Goal: Transaction & Acquisition: Purchase product/service

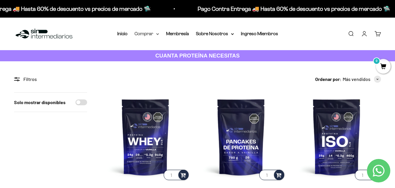
click at [152, 32] on summary "Comprar" at bounding box center [147, 34] width 25 height 8
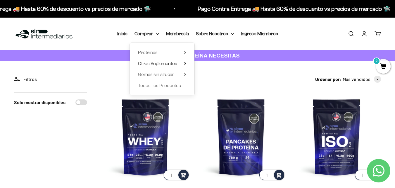
click at [148, 61] on span "Otros Suplementos" at bounding box center [157, 63] width 39 height 5
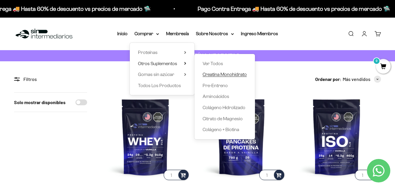
click at [215, 76] on span "Creatina Monohidrato" at bounding box center [225, 74] width 44 height 5
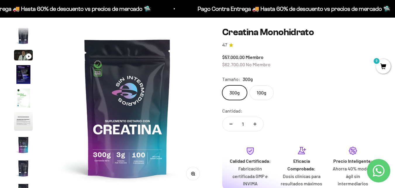
scroll to position [59, 0]
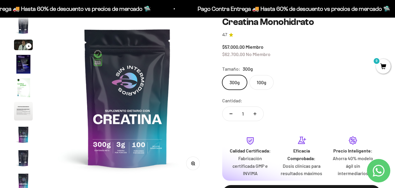
click at [19, 64] on img "Ir al artículo 4" at bounding box center [23, 64] width 19 height 19
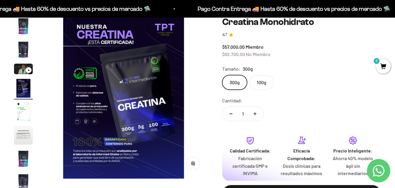
scroll to position [0, 495]
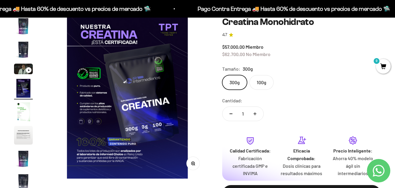
click at [26, 95] on img "Ir al artículo 4" at bounding box center [23, 88] width 19 height 19
click at [25, 90] on img "Ir al artículo 4" at bounding box center [23, 88] width 19 height 19
click at [18, 119] on img "Ir al artículo 5" at bounding box center [23, 111] width 19 height 19
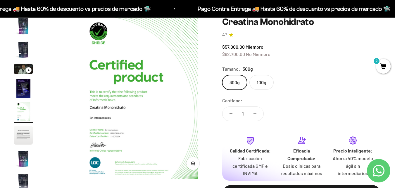
scroll to position [0, 660]
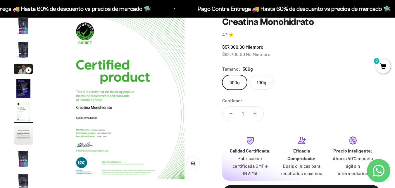
click at [23, 140] on img "Ir al artículo 6" at bounding box center [23, 135] width 19 height 19
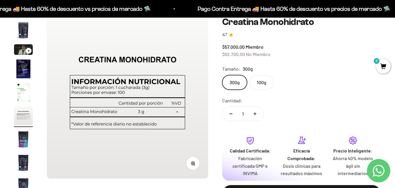
scroll to position [24, 0]
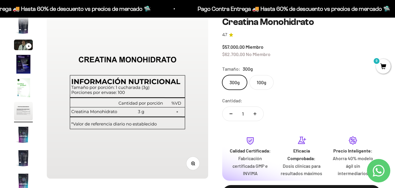
click at [21, 129] on img "Ir al artículo 7" at bounding box center [23, 134] width 19 height 19
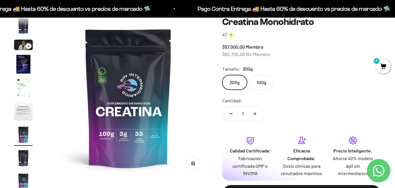
scroll to position [0, 990]
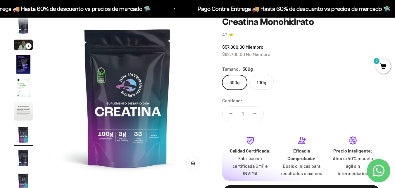
click at [22, 143] on img "Ir al artículo 7" at bounding box center [23, 134] width 19 height 19
click at [24, 157] on img "Ir al artículo 8" at bounding box center [23, 157] width 19 height 19
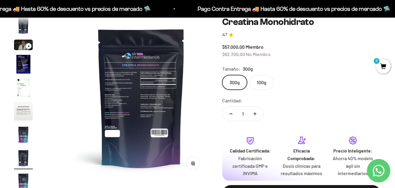
scroll to position [0, 1155]
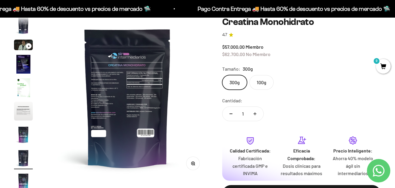
click at [122, 140] on img at bounding box center [128, 98] width 162 height 162
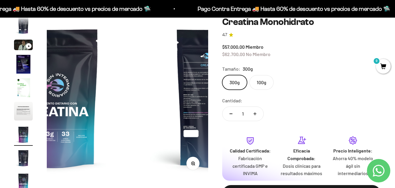
click at [122, 140] on img at bounding box center [55, 98] width 162 height 162
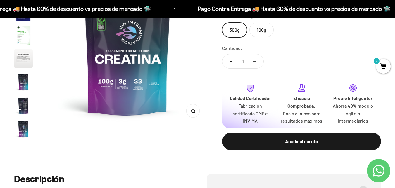
scroll to position [117, 0]
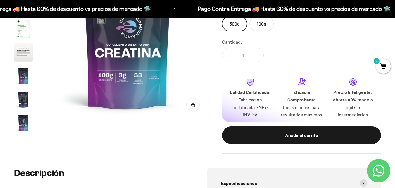
click at [244, 90] on strong "Calidad Certificada:" at bounding box center [250, 92] width 41 height 6
click at [259, 119] on div "Calidad Certificada: Fabricación certificada GMP e INVIMA Eficacia Comprobada: …" at bounding box center [301, 97] width 159 height 48
click at [25, 124] on img "Ir al artículo 9" at bounding box center [23, 122] width 19 height 19
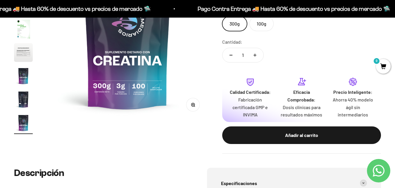
click at [28, 102] on img "Ir al artículo 8" at bounding box center [23, 99] width 19 height 19
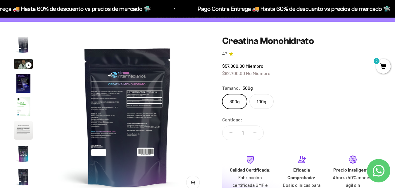
scroll to position [29, 0]
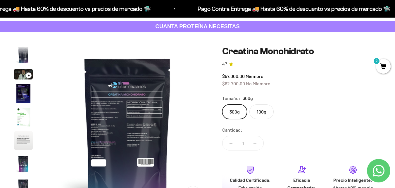
click at [28, 121] on img "Ir al artículo 5" at bounding box center [23, 116] width 19 height 19
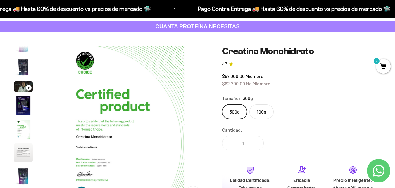
scroll to position [0, 0]
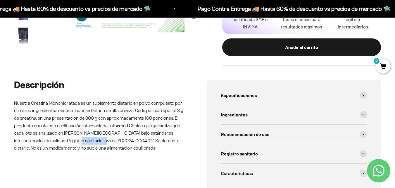
drag, startPoint x: 100, startPoint y: 140, endPoint x: 64, endPoint y: 142, distance: 36.1
click at [64, 142] on p "Nuestra Creatina Monohidratada es un suplemento dietario en polvo compuesto por…" at bounding box center [101, 125] width 174 height 52
copy p "SD2024-0004727"
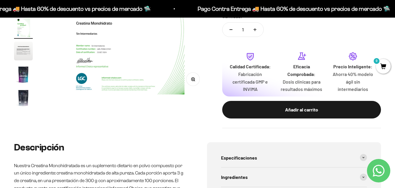
scroll to position [59, 0]
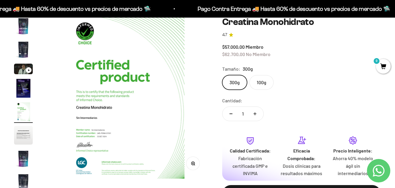
click at [257, 114] on button "Aumentar cantidad" at bounding box center [255, 114] width 17 height 14
type input "3"
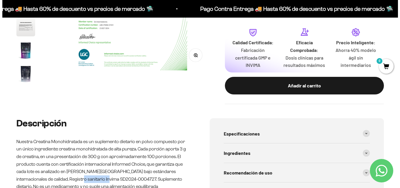
scroll to position [176, 0]
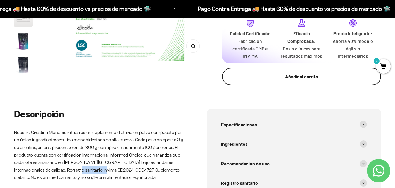
click at [276, 79] on div "Añadir al carrito" at bounding box center [302, 77] width 136 height 8
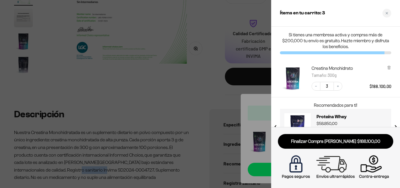
scroll to position [21, 0]
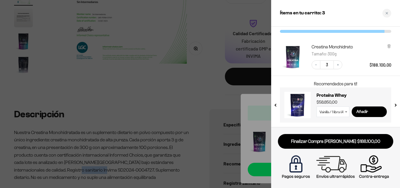
click at [325, 65] on input "3" at bounding box center [326, 64] width 13 height 9
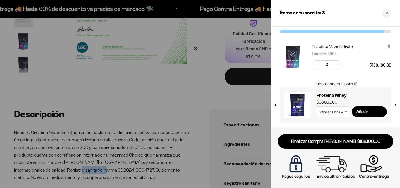
click at [325, 65] on input "3" at bounding box center [326, 64] width 13 height 9
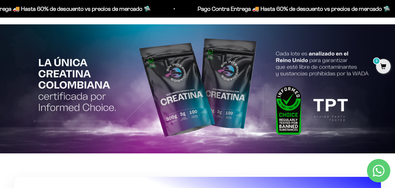
scroll to position [1091, 0]
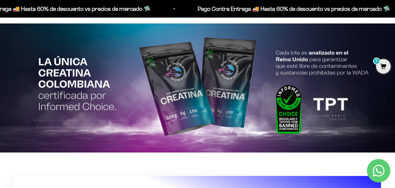
click at [54, 58] on img at bounding box center [197, 87] width 395 height 129
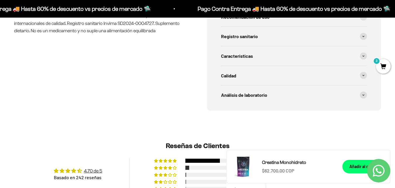
scroll to position [263, 0]
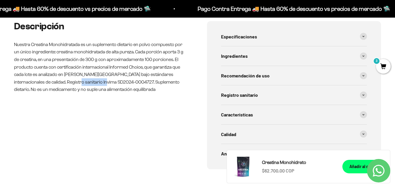
drag, startPoint x: 101, startPoint y: 80, endPoint x: 64, endPoint y: 80, distance: 36.3
click at [64, 80] on p "Nuestra Creatina Monohidratada es un suplemento dietario en polvo compuesto por…" at bounding box center [101, 67] width 174 height 52
copy p "SD2024-0004727"
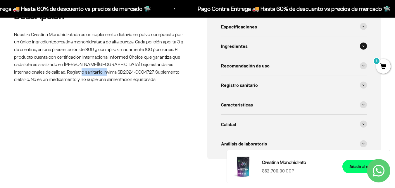
scroll to position [380, 0]
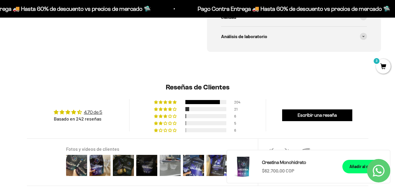
click at [293, 166] on link "Creatina Monohidrato" at bounding box center [298, 162] width 73 height 8
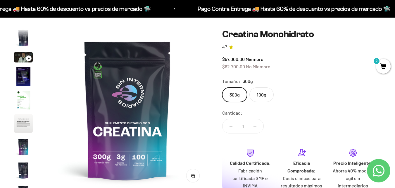
scroll to position [117, 0]
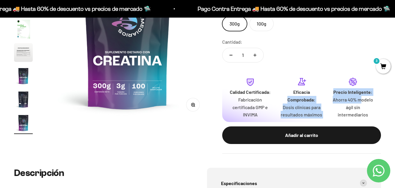
drag, startPoint x: 361, startPoint y: 101, endPoint x: 301, endPoint y: 89, distance: 60.6
click at [304, 89] on div "Calidad Certificada: Fabricación certificada GMP e INVIMA Eficacia Comprobada: …" at bounding box center [301, 97] width 145 height 41
click at [115, 85] on img at bounding box center [128, 39] width 162 height 162
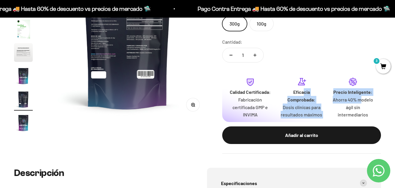
click at [120, 90] on img at bounding box center [128, 39] width 162 height 162
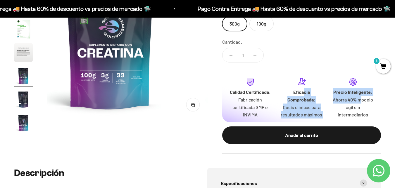
click at [120, 90] on img at bounding box center [110, 39] width 162 height 162
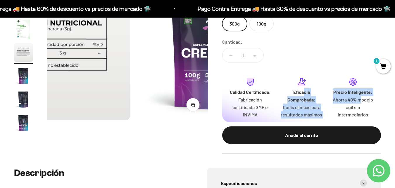
scroll to position [11, 0]
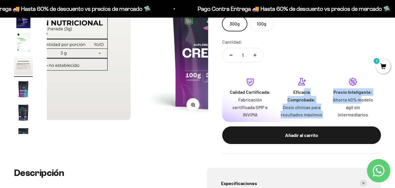
click at [120, 90] on media-carousel at bounding box center [128, 39] width 162 height 162
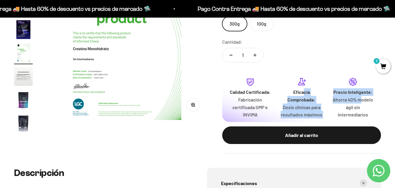
scroll to position [0, 660]
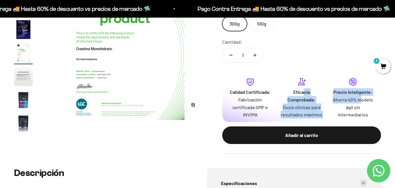
click at [136, 87] on img at bounding box center [128, 39] width 162 height 162
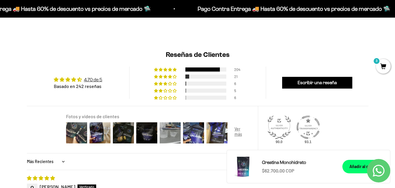
scroll to position [439, 0]
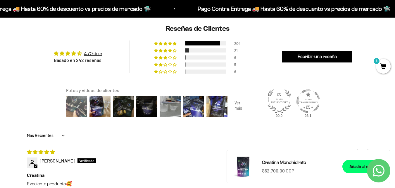
click at [76, 106] on img at bounding box center [76, 106] width 23 height 23
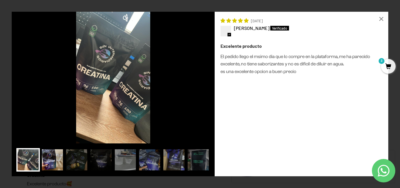
click at [50, 157] on img at bounding box center [52, 159] width 23 height 23
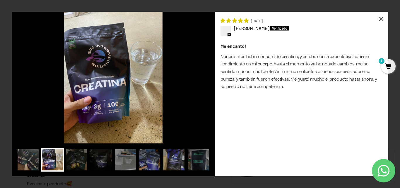
click at [382, 23] on div "×" at bounding box center [381, 19] width 14 height 14
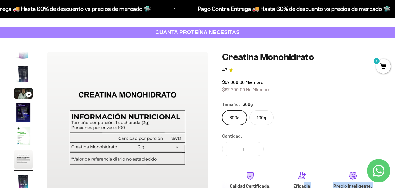
scroll to position [0, 0]
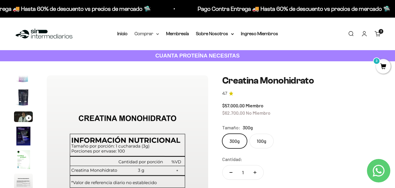
click at [138, 36] on summary "Comprar" at bounding box center [147, 34] width 25 height 8
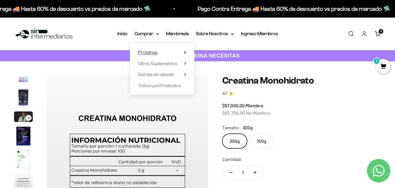
click at [149, 53] on span "Proteínas" at bounding box center [148, 52] width 20 height 5
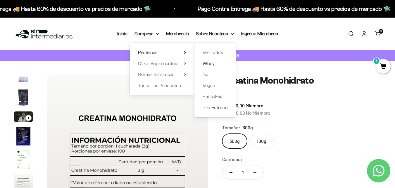
click at [208, 62] on span "Whey" at bounding box center [209, 63] width 12 height 5
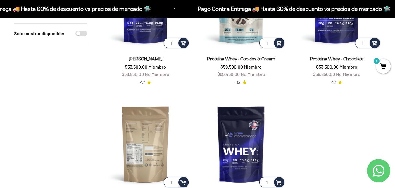
scroll to position [88, 0]
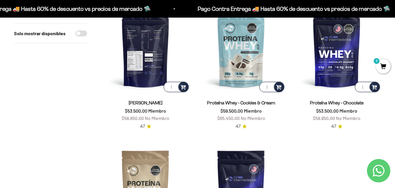
click at [137, 61] on img at bounding box center [145, 48] width 89 height 89
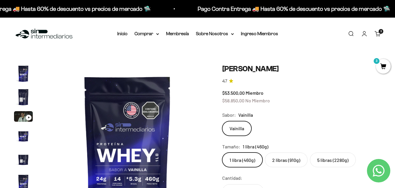
click at [24, 71] on img "Ir al artículo 1" at bounding box center [23, 73] width 19 height 19
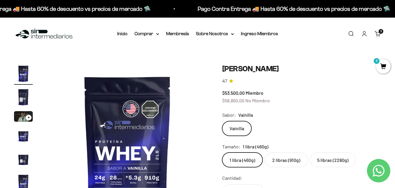
click at [23, 92] on img "Ir al artículo 2" at bounding box center [23, 97] width 19 height 19
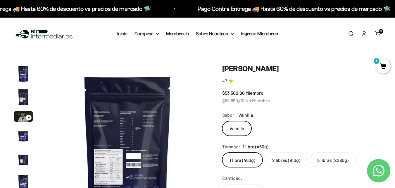
click at [23, 76] on img "Ir al artículo 1" at bounding box center [23, 73] width 19 height 19
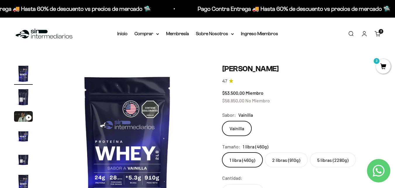
click at [21, 96] on img "Ir al artículo 2" at bounding box center [23, 97] width 19 height 19
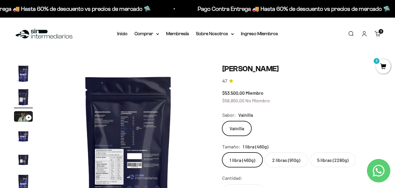
scroll to position [0, 165]
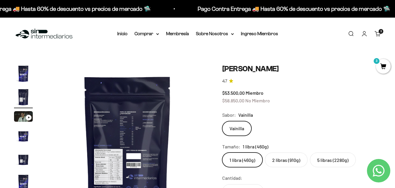
click at [26, 134] on img "Ir al artículo 4" at bounding box center [23, 135] width 19 height 19
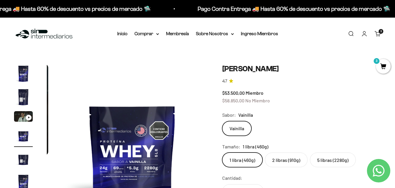
scroll to position [0, 495]
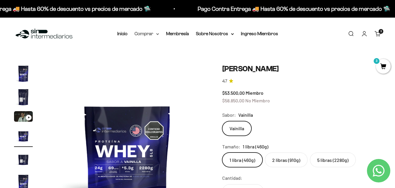
click at [137, 33] on summary "Comprar" at bounding box center [147, 34] width 25 height 8
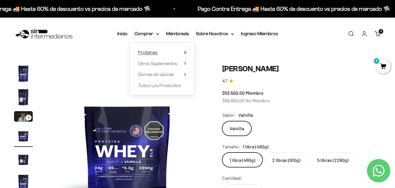
click at [147, 54] on span "Proteínas" at bounding box center [148, 52] width 20 height 5
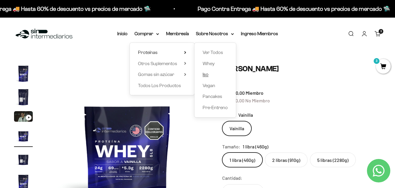
click at [206, 76] on span "Iso" at bounding box center [206, 74] width 6 height 5
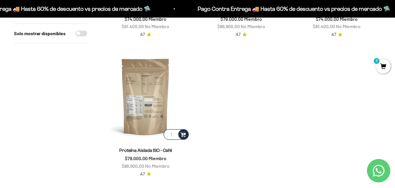
scroll to position [176, 0]
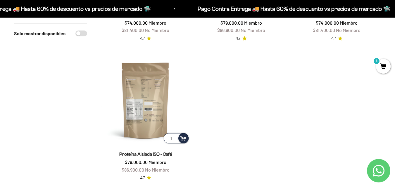
click at [151, 72] on img at bounding box center [145, 100] width 89 height 89
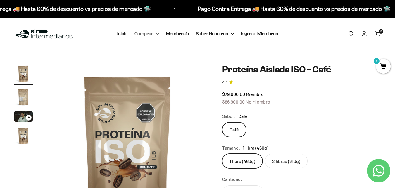
click at [148, 31] on summary "Comprar" at bounding box center [147, 34] width 25 height 8
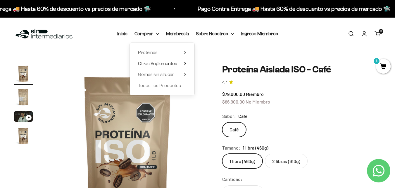
click at [155, 64] on span "Otros Suplementos" at bounding box center [157, 63] width 39 height 5
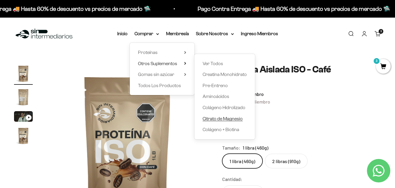
click at [222, 116] on span "Citrato de Magnesio" at bounding box center [223, 118] width 40 height 5
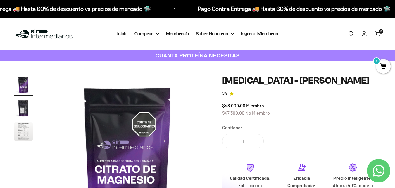
click at [380, 31] on cart-count "3 artículos 3" at bounding box center [381, 31] width 5 height 5
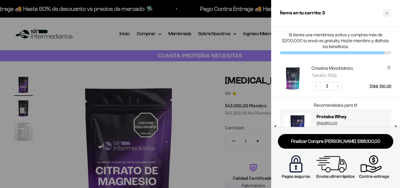
click at [157, 87] on div at bounding box center [200, 94] width 400 height 188
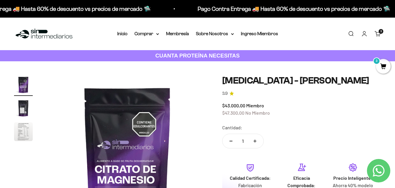
click at [141, 37] on summary "Comprar" at bounding box center [147, 34] width 25 height 8
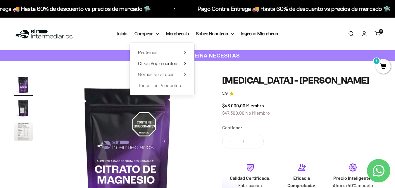
click at [157, 64] on span "Otros Suplementos" at bounding box center [157, 63] width 39 height 5
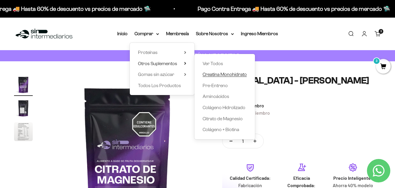
click at [222, 73] on span "Creatina Monohidrato" at bounding box center [225, 74] width 44 height 5
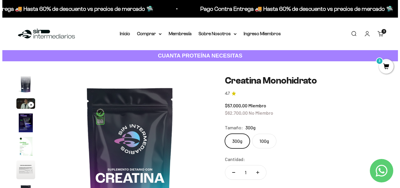
scroll to position [0, 1320]
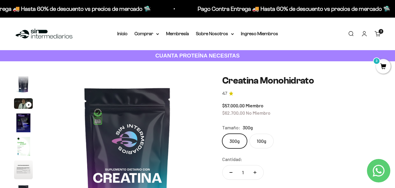
click at [381, 68] on span "3" at bounding box center [383, 66] width 15 height 15
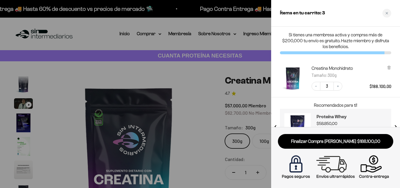
scroll to position [21, 0]
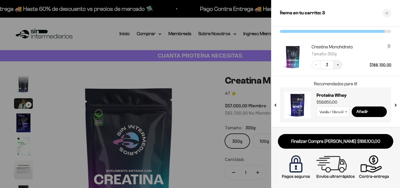
click at [340, 67] on button "Increase quantity" at bounding box center [337, 64] width 9 height 9
click at [340, 66] on button "Increase quantity" at bounding box center [337, 64] width 9 height 9
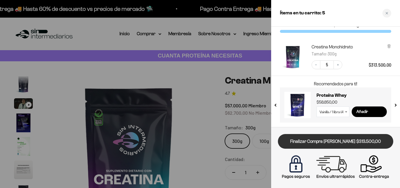
click at [334, 145] on link "Finalizar Compra [PERSON_NAME] $313.500,00" at bounding box center [335, 141] width 115 height 15
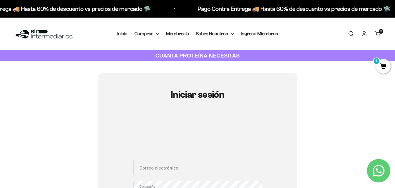
click at [0, 0] on slot at bounding box center [0, 0] width 0 height 0
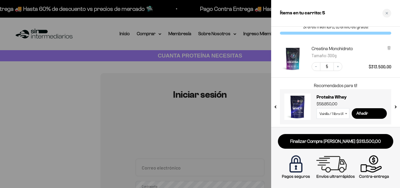
scroll to position [10, 0]
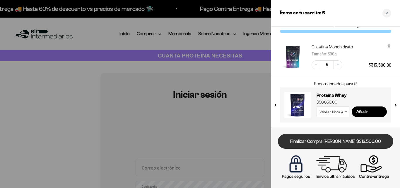
click at [324, 138] on link "Finalizar Compra [PERSON_NAME] $313.500,00" at bounding box center [335, 141] width 115 height 15
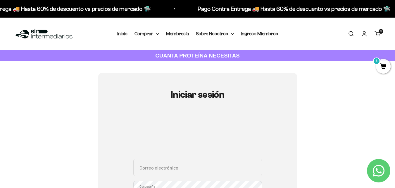
scroll to position [117, 0]
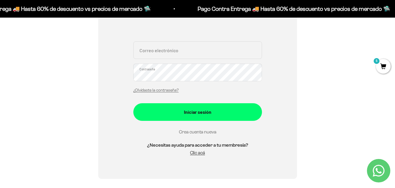
click at [193, 130] on link "Crea cuenta nueva" at bounding box center [197, 131] width 37 height 5
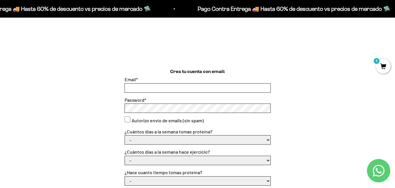
scroll to position [117, 0]
click at [137, 83] on input "Email *" at bounding box center [198, 87] width 146 height 9
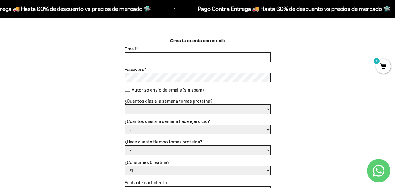
scroll to position [205, 0]
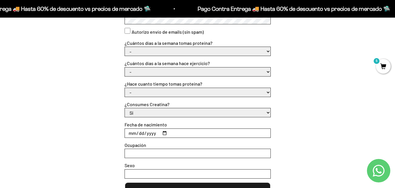
click at [132, 97] on div "- Apenas estoy empezando Menos de 6 meses Más de 6 meses Hace más de un año" at bounding box center [198, 92] width 146 height 9
click at [132, 92] on select "- Apenas estoy empezando Menos de 6 meses Más de 6 meses Hace más de un año" at bounding box center [198, 92] width 146 height 9
select select "Apenas estoy empezando"
click at [125, 88] on select "- Apenas estoy empezando Menos de 6 meses Más de 6 meses Hace más de un año" at bounding box center [198, 92] width 146 height 9
click at [135, 70] on select "- No hago 1 a 2 días 3 a 5 días 6 o 7 días" at bounding box center [198, 71] width 146 height 9
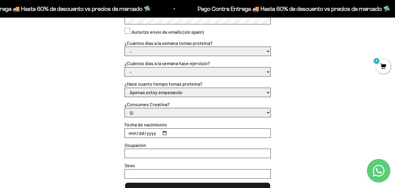
select select "No hago"
click at [125, 67] on select "- No hago 1 a 2 días 3 a 5 días 6 o 7 días" at bounding box center [198, 71] width 146 height 9
click at [137, 55] on select "- 1 o 2 3 a 5 6 o 7" at bounding box center [198, 51] width 146 height 9
select select "1 o 2"
click at [125, 47] on select "- 1 o 2 3 a 5 6 o 7" at bounding box center [198, 51] width 146 height 9
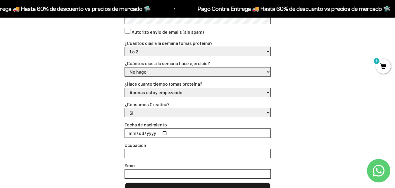
click at [140, 54] on select "- 1 o 2 3 a 5 6 o 7" at bounding box center [198, 51] width 146 height 9
click at [105, 107] on div "Crea tu cuenta con email: Email * Password * Autorizo envío de emails (sin spam…" at bounding box center [197, 90] width 367 height 220
click at [140, 111] on select "Si No" at bounding box center [198, 112] width 146 height 9
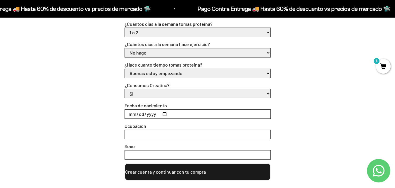
scroll to position [234, 0]
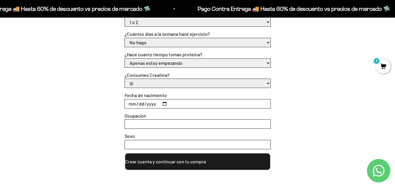
click at [167, 101] on input "Fecha de nacimiento" at bounding box center [198, 103] width 146 height 9
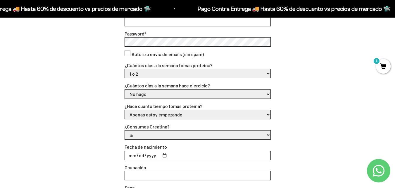
scroll to position [176, 0]
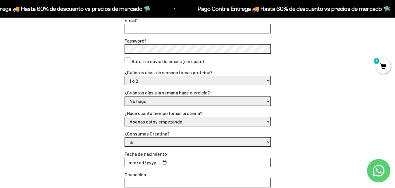
click at [165, 161] on input "[DATE]" at bounding box center [198, 162] width 146 height 9
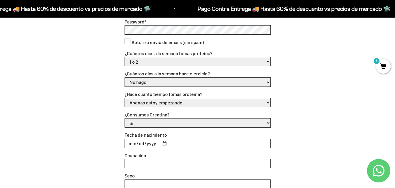
scroll to position [205, 0]
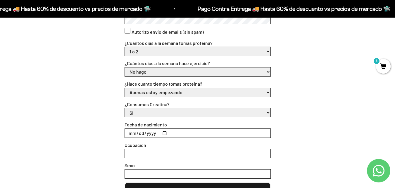
click at [147, 131] on input "[DATE]" at bounding box center [198, 132] width 146 height 9
type input "[DATE]"
click at [143, 155] on input "Ocupación" at bounding box center [198, 153] width 146 height 9
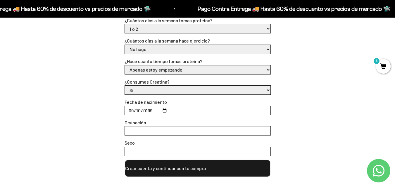
scroll to position [263, 0]
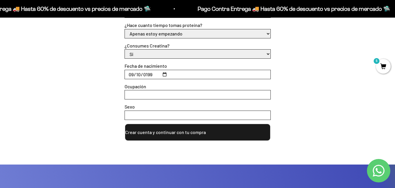
click at [137, 135] on button "Crear cuenta y continuar con tu compra" at bounding box center [198, 132] width 146 height 18
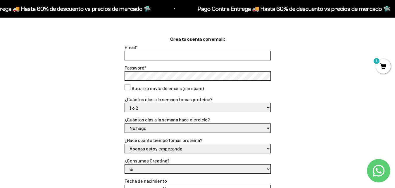
scroll to position [118, 0]
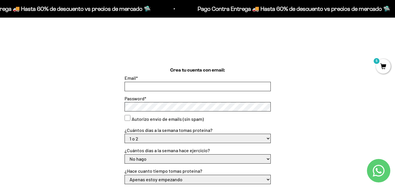
click at [128, 85] on input "Email *" at bounding box center [198, 86] width 146 height 9
type input "[EMAIL_ADDRESS][DOMAIN_NAME]"
click at [104, 116] on div "Crea tu cuenta con email: Email * [EMAIL_ADDRESS][DOMAIN_NAME] Password * Autor…" at bounding box center [197, 176] width 367 height 220
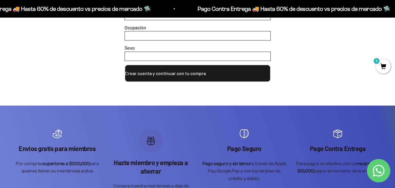
scroll to position [323, 0]
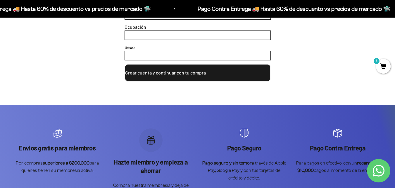
click at [143, 56] on input "Sexo" at bounding box center [198, 55] width 146 height 9
click at [148, 78] on button "Crear cuenta y continuar con tu compra" at bounding box center [198, 73] width 146 height 18
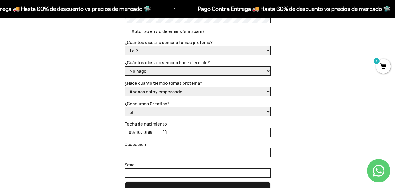
scroll to position [205, 0]
